Goal: Task Accomplishment & Management: Manage account settings

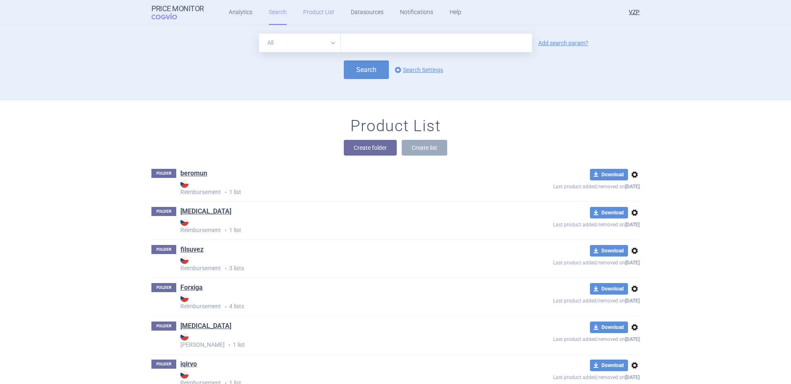
click at [319, 16] on link "Product List" at bounding box center [318, 12] width 31 height 25
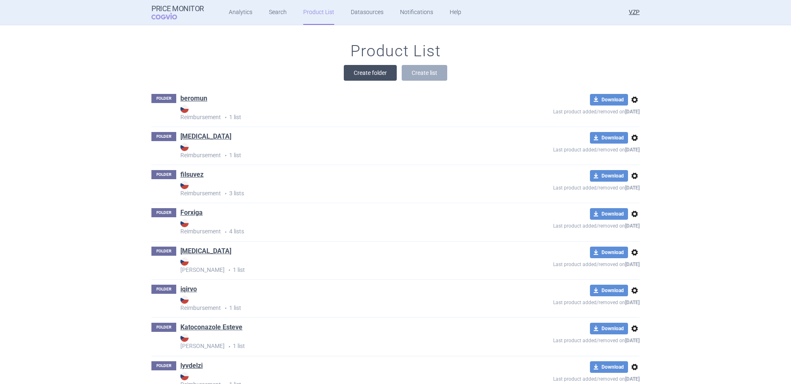
click at [359, 74] on button "Create folder" at bounding box center [370, 73] width 53 height 16
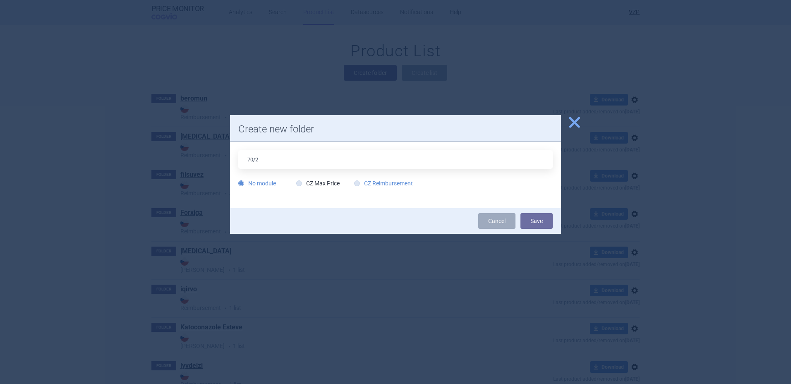
type input "70/2"
click at [383, 184] on label "CZ Reimbursement" at bounding box center [383, 183] width 59 height 8
click at [363, 184] on input "CZ Reimbursement" at bounding box center [358, 183] width 8 height 8
radio input "true"
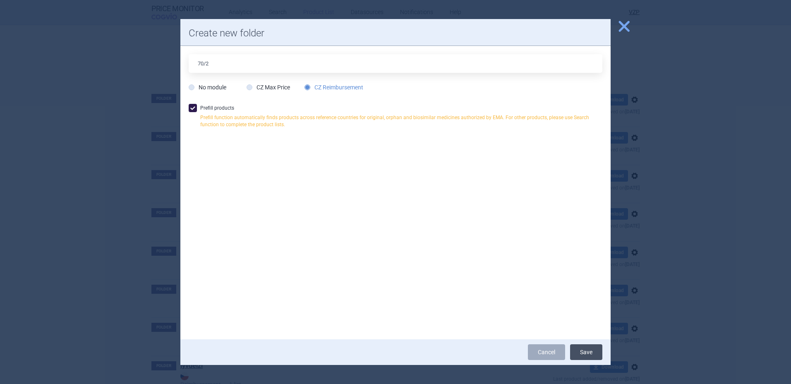
click at [582, 353] on button "Save" at bounding box center [586, 352] width 32 height 16
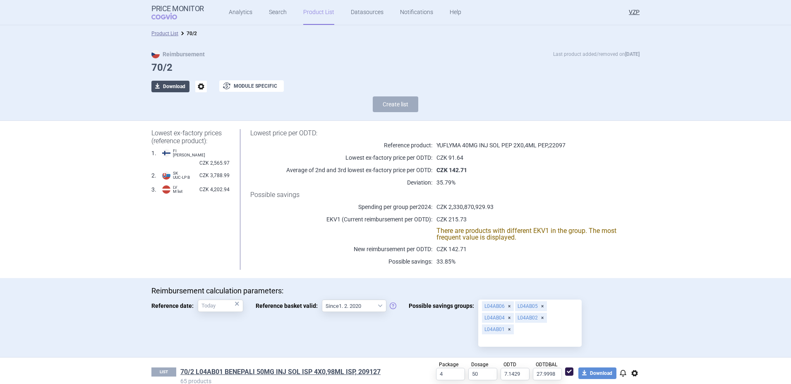
click at [164, 84] on button "download Download" at bounding box center [170, 87] width 38 height 12
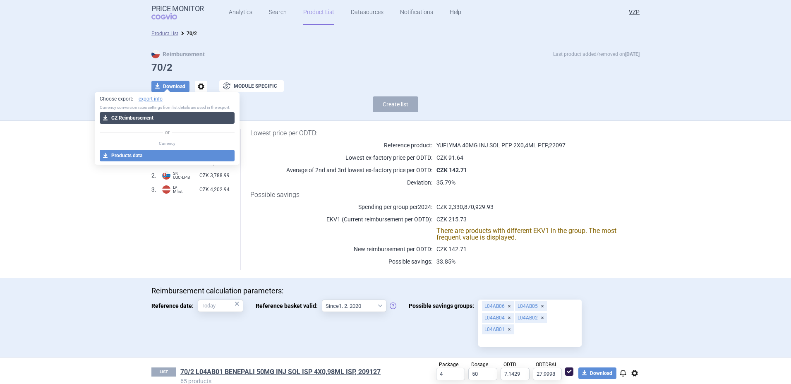
select select "EUR"
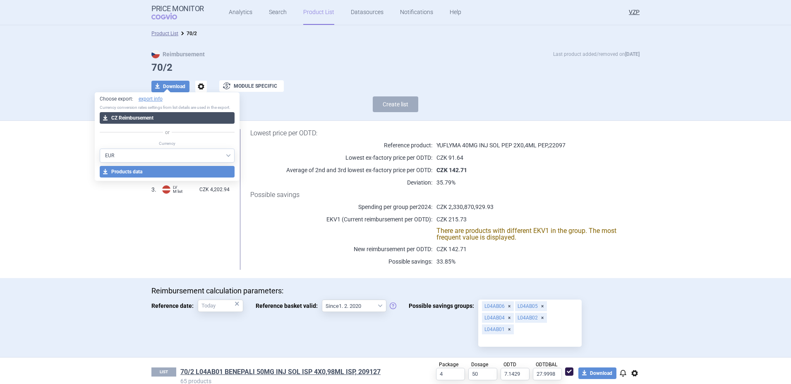
click at [144, 119] on button "download CZ Reimbursement" at bounding box center [167, 118] width 135 height 12
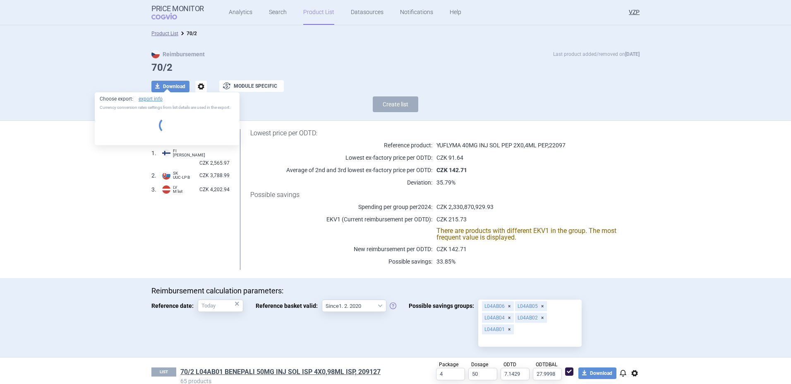
select select "EUR"
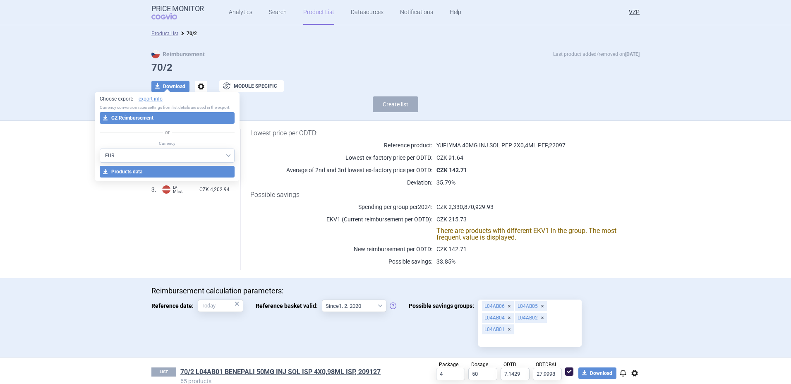
drag, startPoint x: 435, startPoint y: 261, endPoint x: 432, endPoint y: 256, distance: 5.7
click at [434, 261] on p "33.85%" at bounding box center [525, 261] width 187 height 8
